Goal: Obtain resource: Download file/media

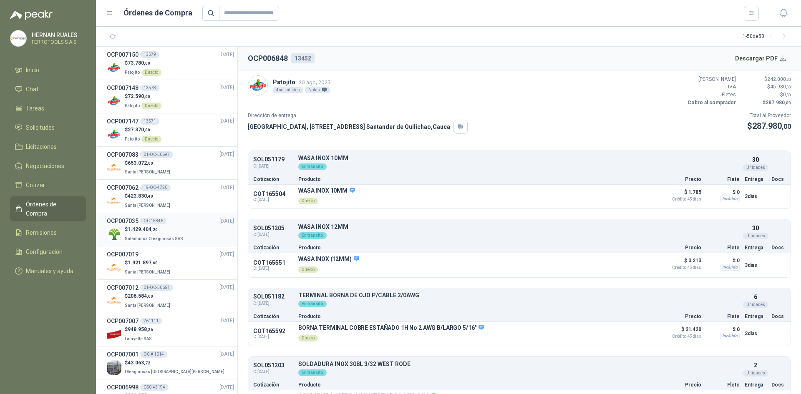
click at [194, 222] on div "OCP007035 OC 15846 [DATE]" at bounding box center [170, 221] width 127 height 9
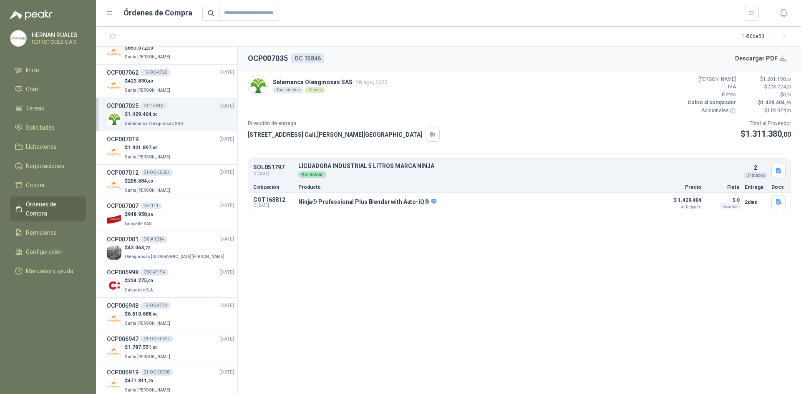
scroll to position [125, 0]
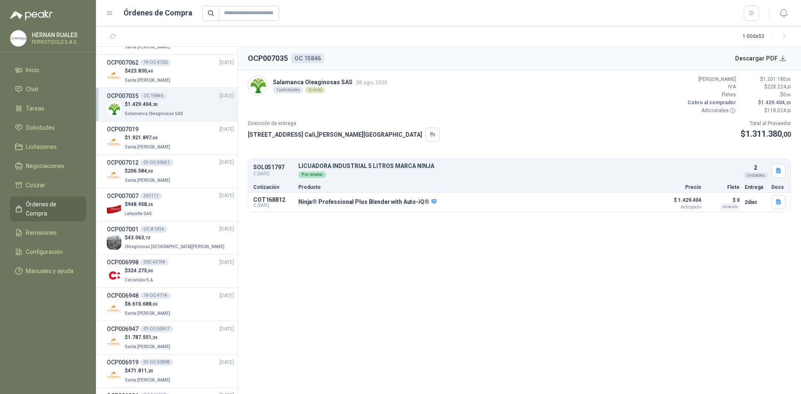
click at [190, 239] on div "$ 43.063 ,72 Oleaginosas [GEOGRAPHIC_DATA][PERSON_NAME]" at bounding box center [170, 242] width 127 height 17
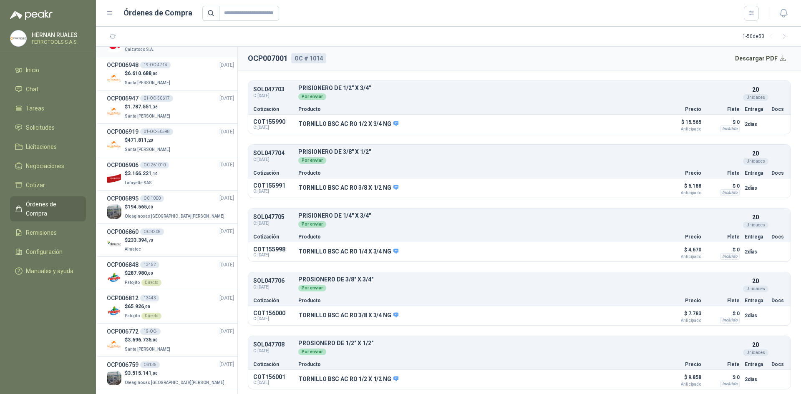
scroll to position [376, 0]
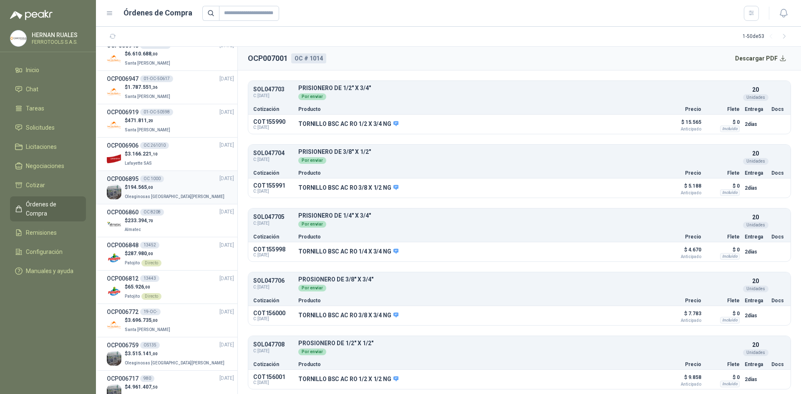
click at [172, 193] on p "Oleaginosas [GEOGRAPHIC_DATA][PERSON_NAME]" at bounding box center [175, 196] width 101 height 9
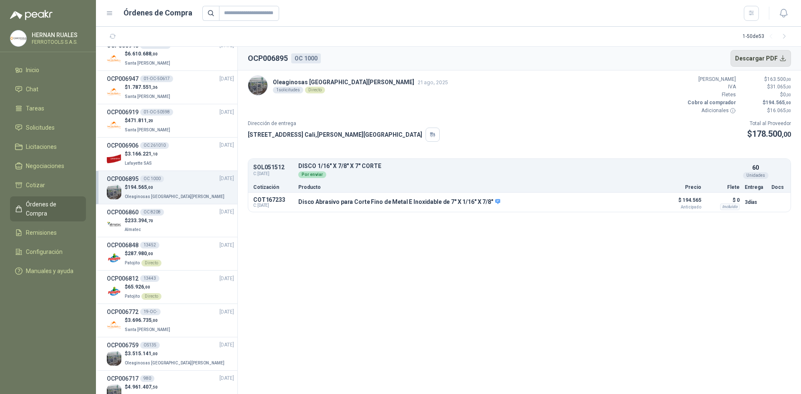
click at [783, 58] on button "Descargar PDF" at bounding box center [761, 58] width 61 height 17
click at [181, 326] on div "$ 3.696.735 ,00 Santa [PERSON_NAME]" at bounding box center [170, 325] width 127 height 17
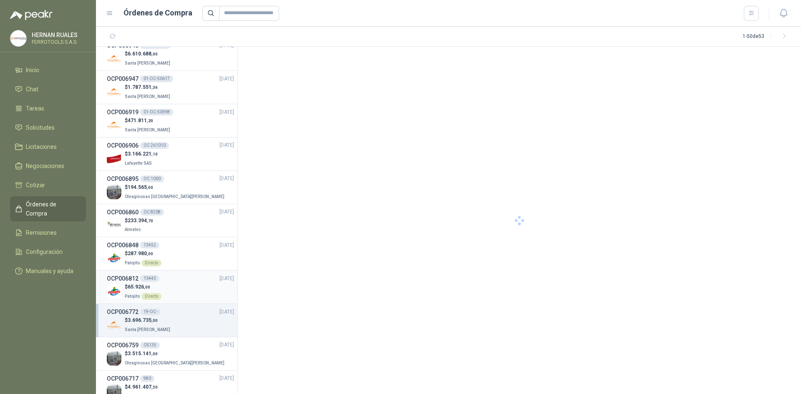
click at [182, 298] on div "$ 65.926 ,00 Patojito Directo" at bounding box center [170, 291] width 127 height 17
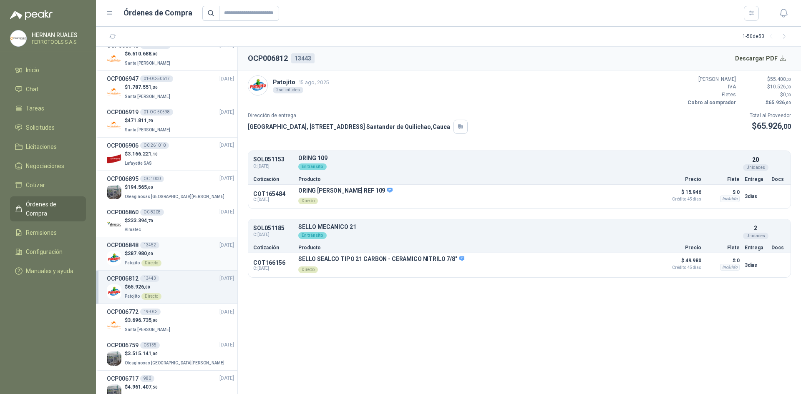
click at [187, 262] on div "$ 287.980 ,00 Patojito Directo" at bounding box center [170, 258] width 127 height 17
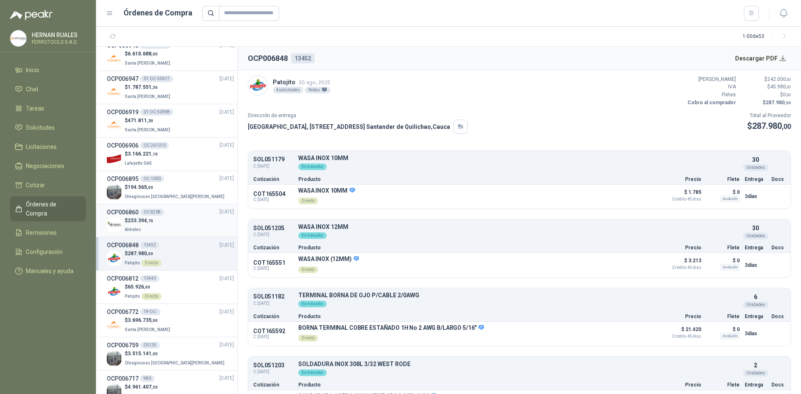
click at [187, 226] on div "$ 233.394 ,70 Almatec" at bounding box center [170, 225] width 127 height 17
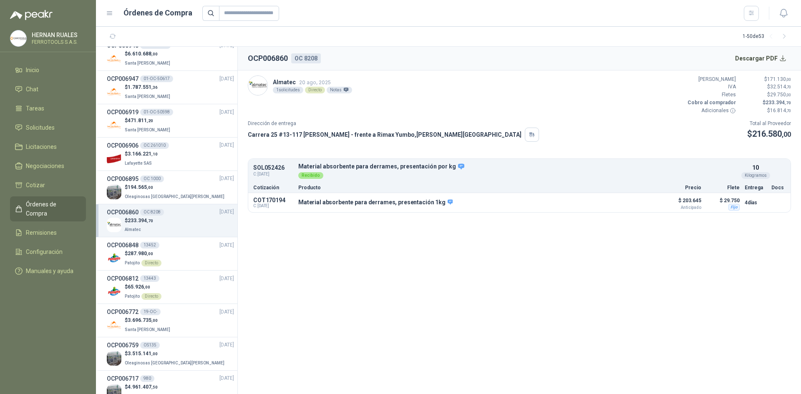
scroll to position [334, 0]
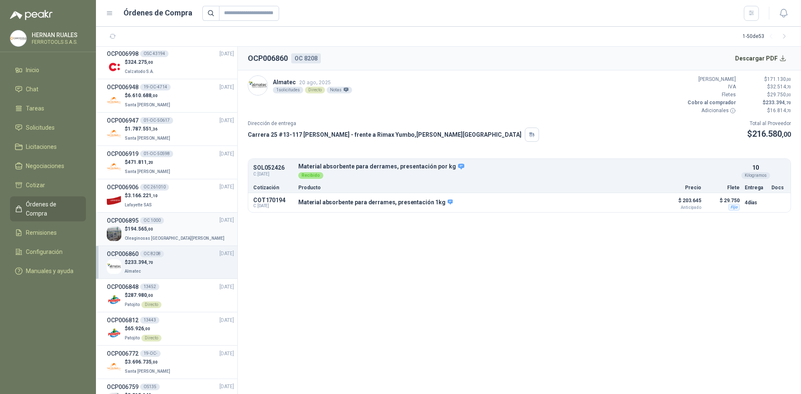
click at [182, 229] on div "$ 194.565 ,00 Oleaginosas [GEOGRAPHIC_DATA][PERSON_NAME]" at bounding box center [170, 233] width 127 height 17
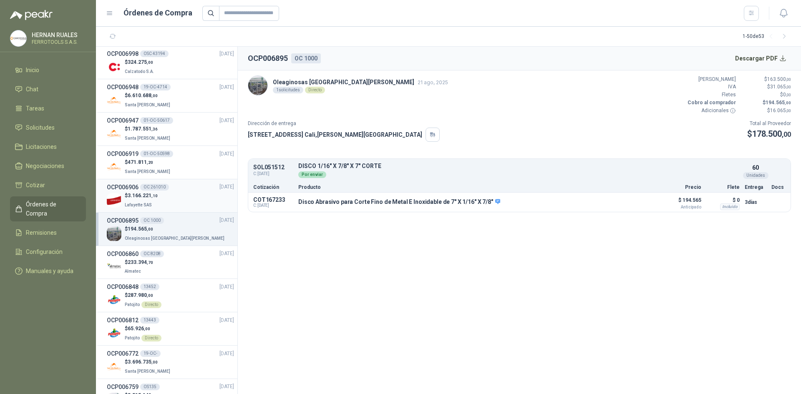
click at [185, 206] on div "$ 3.166.221 ,10 Lafayette SAS" at bounding box center [170, 200] width 127 height 17
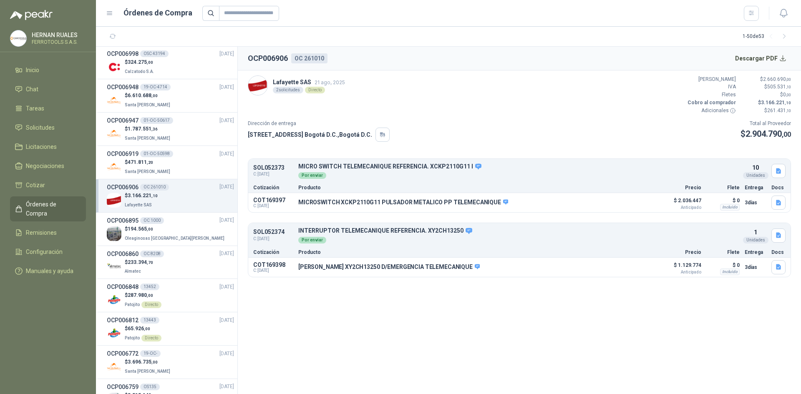
scroll to position [292, 0]
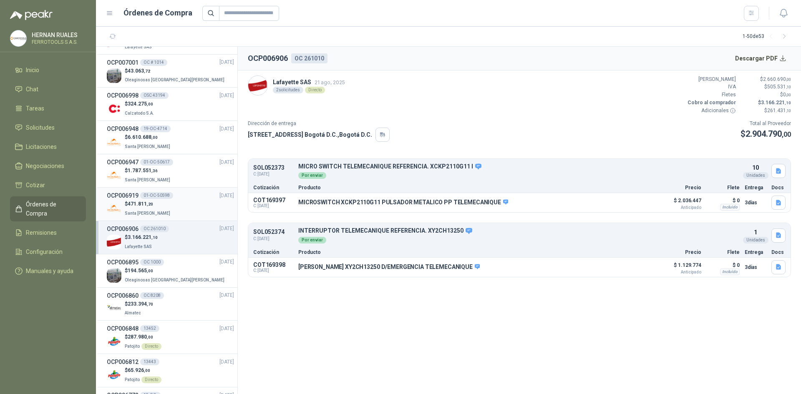
click at [183, 203] on div "$ 471.811 ,20 Santa [PERSON_NAME]" at bounding box center [170, 208] width 127 height 17
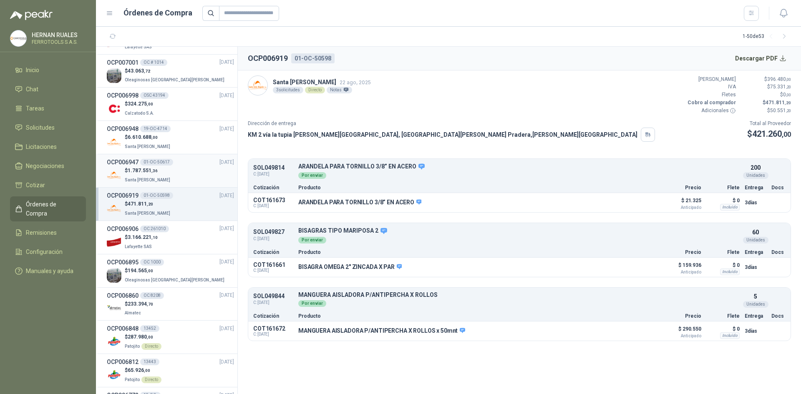
click at [188, 179] on div "$ 1.787.551 ,36 [GEOGRAPHIC_DATA][PERSON_NAME]" at bounding box center [170, 175] width 127 height 17
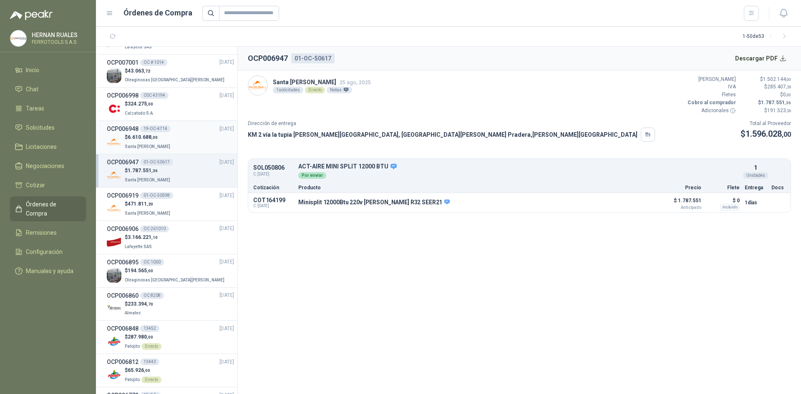
click at [180, 143] on div "$ 6.610.688 ,00 Santa [PERSON_NAME]" at bounding box center [170, 142] width 127 height 17
click at [175, 169] on div "$ 1.787.551 ,36 [GEOGRAPHIC_DATA][PERSON_NAME]" at bounding box center [170, 175] width 127 height 17
click at [169, 197] on div "01-OC-50598" at bounding box center [156, 195] width 33 height 7
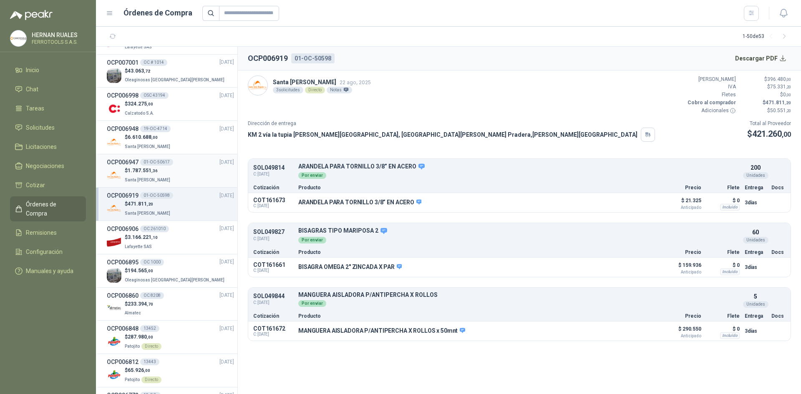
click at [188, 174] on div "$ 1.787.551 ,36 [GEOGRAPHIC_DATA][PERSON_NAME]" at bounding box center [170, 175] width 127 height 17
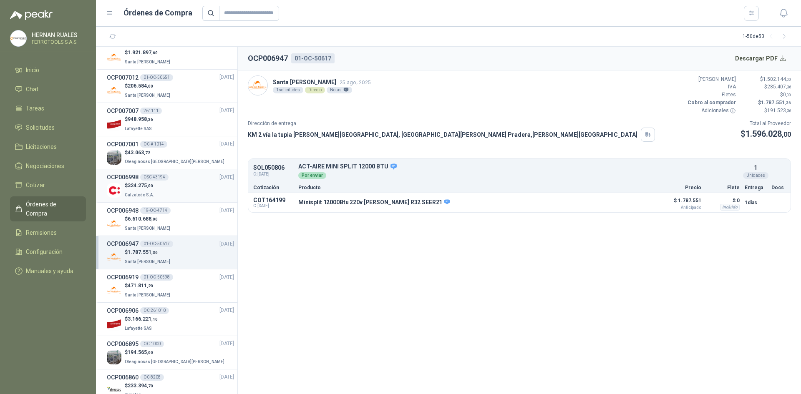
scroll to position [209, 0]
click at [172, 213] on div "OCP006948 19-OC-4714 [DATE]" at bounding box center [170, 212] width 127 height 9
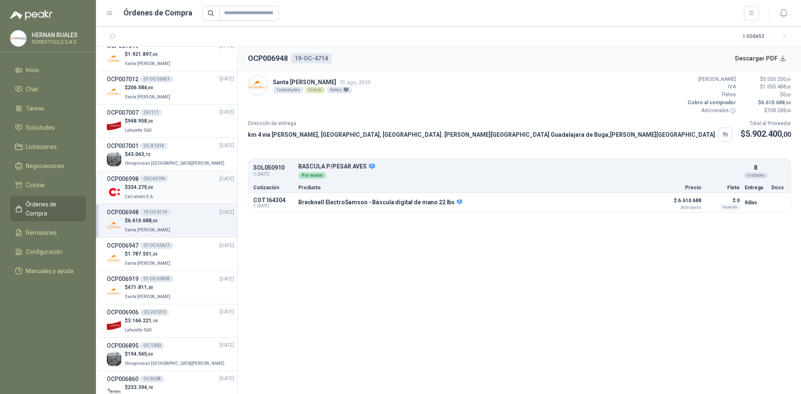
click at [183, 191] on div "$ 324.275 ,00 Calzatodo S.A." at bounding box center [170, 192] width 127 height 17
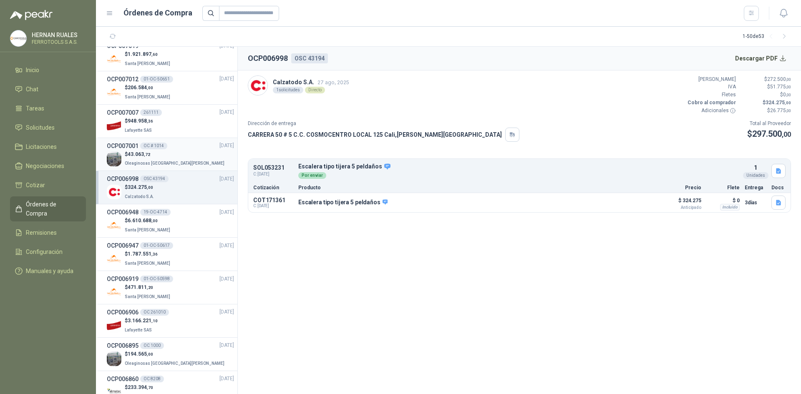
click at [181, 158] on div "$ 43.063 ,72 Oleaginosas [GEOGRAPHIC_DATA][PERSON_NAME]" at bounding box center [170, 159] width 127 height 17
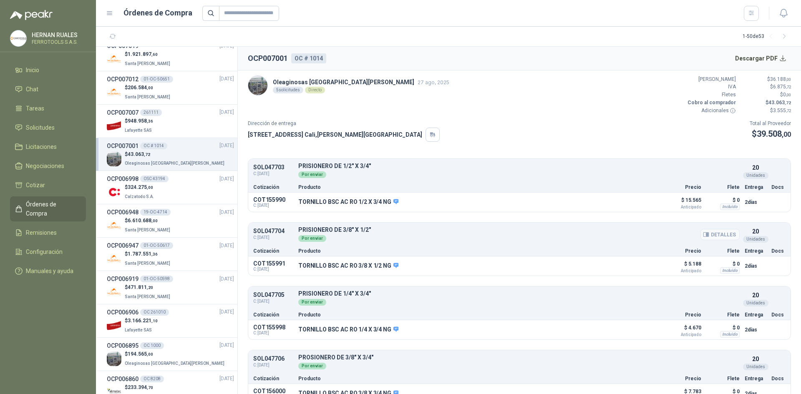
scroll to position [78, 0]
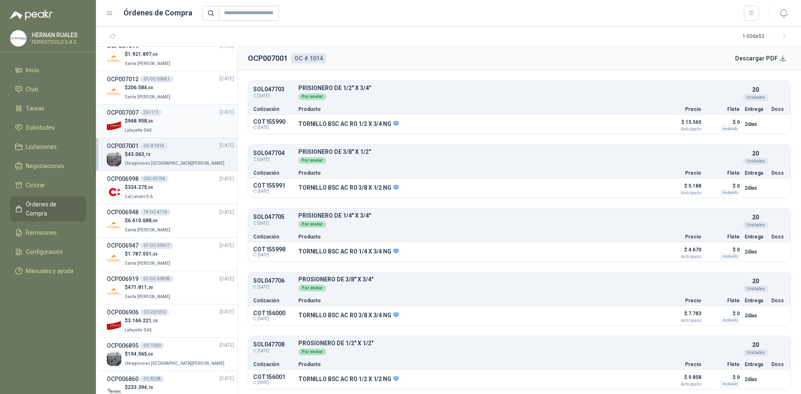
click at [185, 127] on div "$ 948.958 ,36 [GEOGRAPHIC_DATA]" at bounding box center [170, 125] width 127 height 17
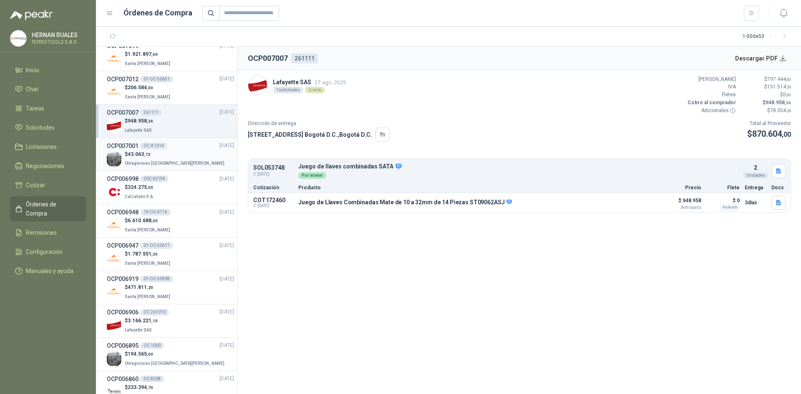
click at [179, 162] on div "$ 43.063 ,72 Oleaginosas [GEOGRAPHIC_DATA][PERSON_NAME]" at bounding box center [170, 159] width 127 height 17
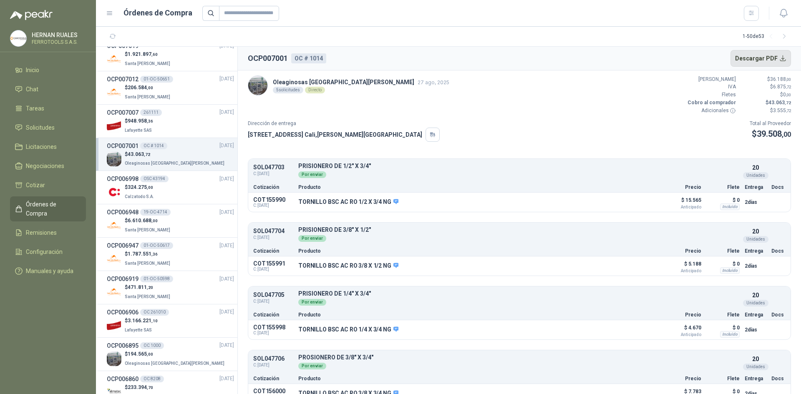
click at [773, 58] on button "Descargar PDF" at bounding box center [761, 58] width 61 height 17
click at [152, 123] on span ",36" at bounding box center [150, 121] width 6 height 5
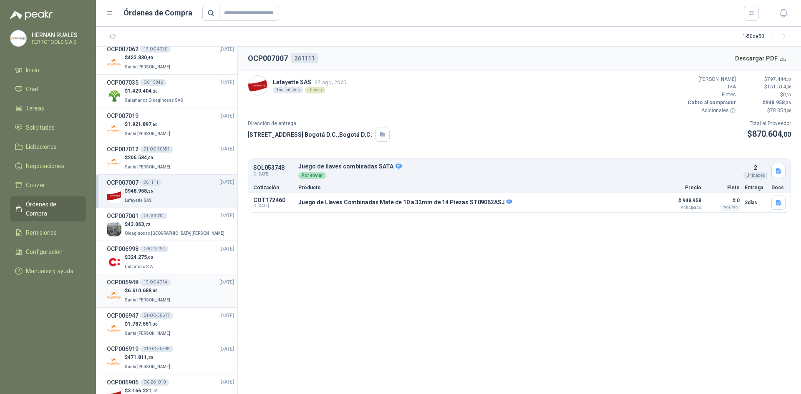
scroll to position [125, 0]
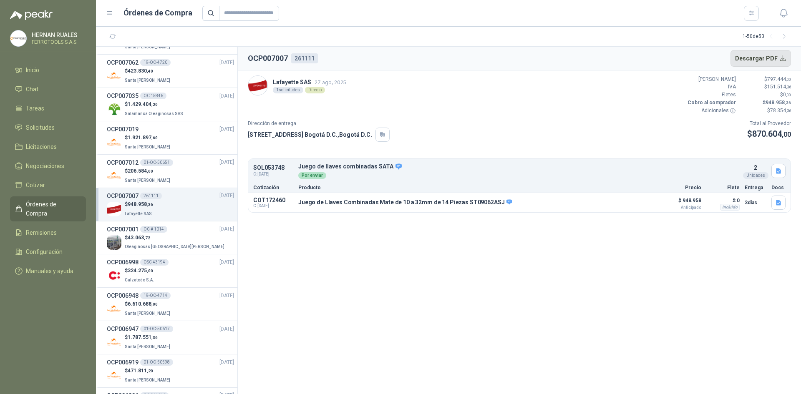
click at [781, 53] on button "Descargar PDF" at bounding box center [761, 58] width 61 height 17
